Goal: Information Seeking & Learning: Learn about a topic

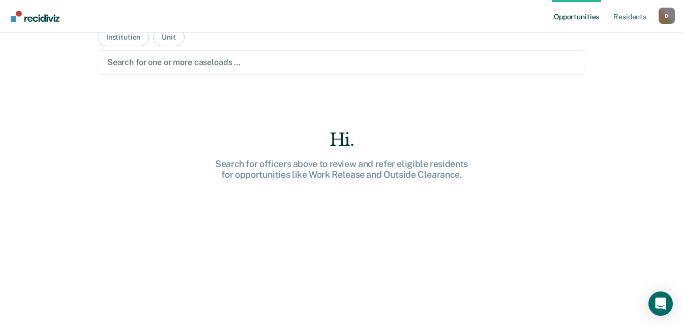
scroll to position [36, 0]
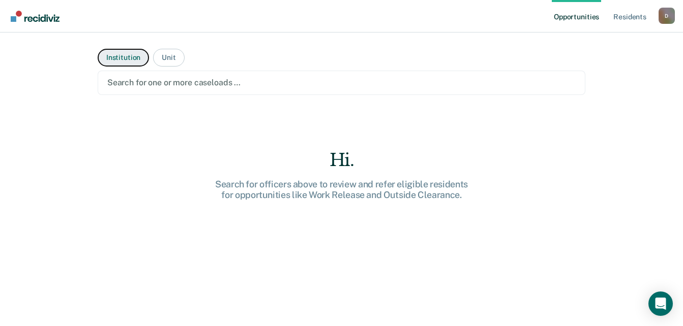
click at [119, 58] on button "Institution" at bounding box center [123, 58] width 51 height 18
click at [124, 60] on button "Institution" at bounding box center [123, 58] width 51 height 18
click at [432, 125] on main "Institution Unit Search for one or more institutions … Hi. Search for instituti…" at bounding box center [341, 167] width 512 height 269
click at [659, 296] on div "Open Intercom Messenger" at bounding box center [660, 304] width 27 height 27
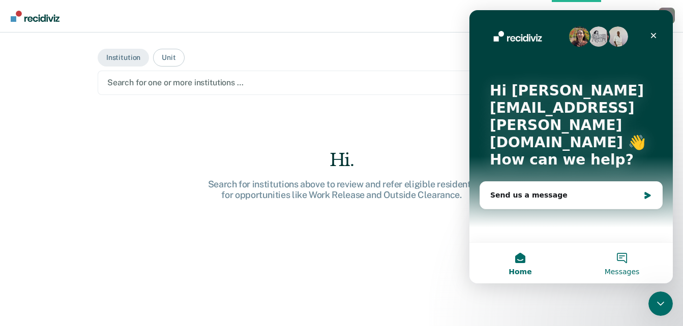
click at [622, 262] on button "Messages" at bounding box center [622, 263] width 102 height 41
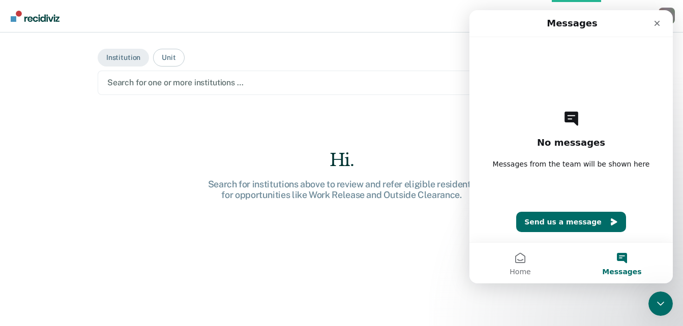
drag, startPoint x: -2, startPoint y: 212, endPoint x: 220, endPoint y: 205, distance: 222.2
click at [208, 267] on div "Opportunities Resident s Donna.Wigfall@doc.mo.gov D Profile How it works Log Ou…" at bounding box center [341, 163] width 683 height 326
click at [111, 74] on main "Institution Unit Search for one or more institutions … Hi. Search for instituti…" at bounding box center [341, 167] width 512 height 269
click at [131, 55] on button "Institution" at bounding box center [123, 58] width 51 height 18
click at [522, 65] on div "No messages Messages from the team will be shown here Send us a message" at bounding box center [571, 139] width 168 height 205
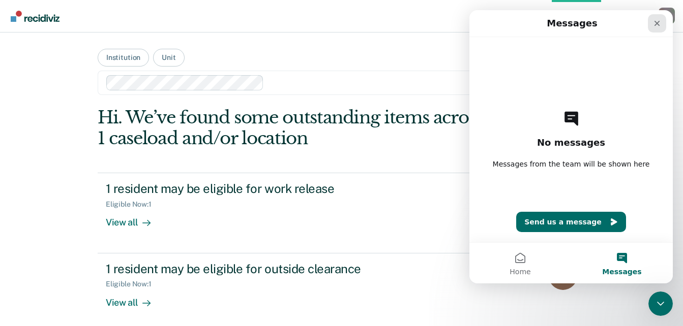
click at [656, 23] on icon "Close" at bounding box center [657, 23] width 8 height 8
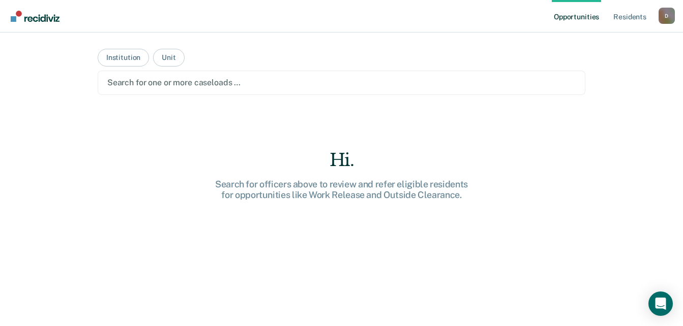
click at [576, 18] on link "Opportunities" at bounding box center [575, 16] width 49 height 33
click at [667, 17] on div "D" at bounding box center [666, 16] width 16 height 16
click at [634, 17] on link "Resident s" at bounding box center [629, 16] width 37 height 33
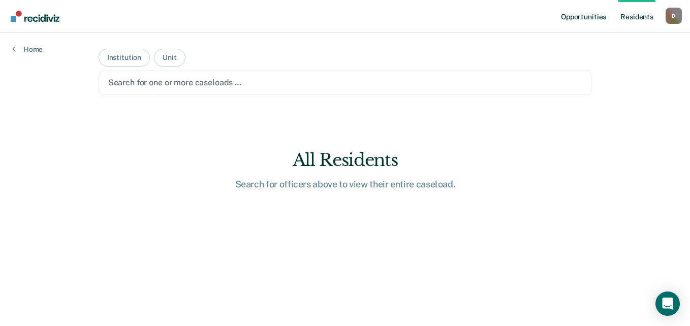
click at [587, 14] on link "Opportunities" at bounding box center [583, 16] width 49 height 33
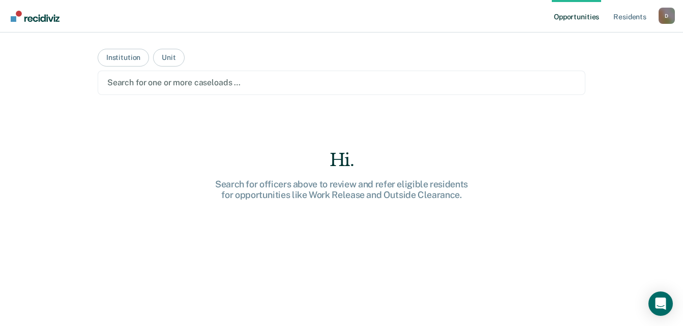
click at [149, 88] on div at bounding box center [341, 83] width 468 height 12
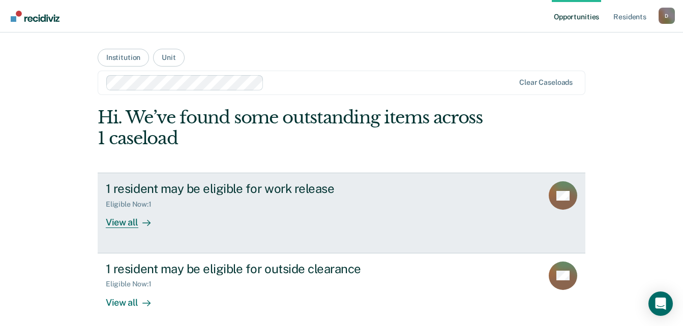
scroll to position [7, 0]
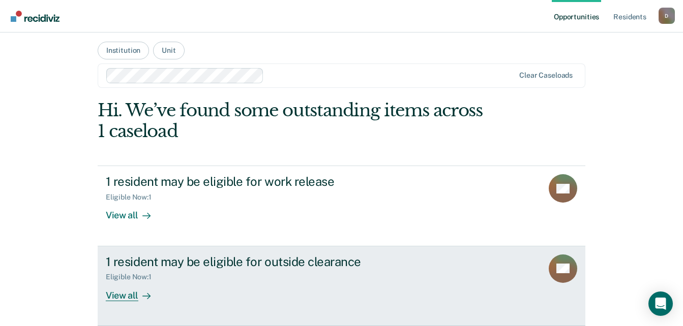
click at [125, 294] on div "View all" at bounding box center [134, 292] width 57 height 20
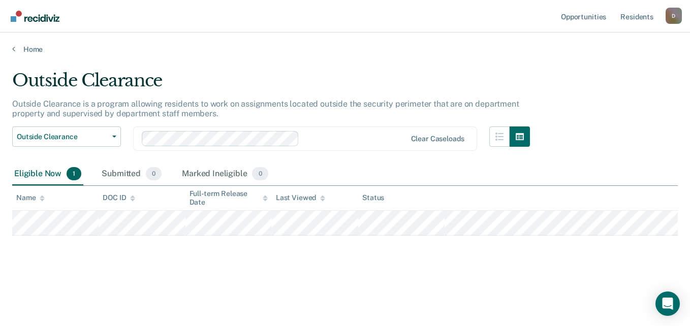
click at [424, 252] on div "Outside Clearance Outside Clearance is a program allowing residents to work on …" at bounding box center [345, 176] width 666 height 212
click at [587, 17] on link "Opportunities" at bounding box center [583, 16] width 49 height 33
